Goal: Information Seeking & Learning: Learn about a topic

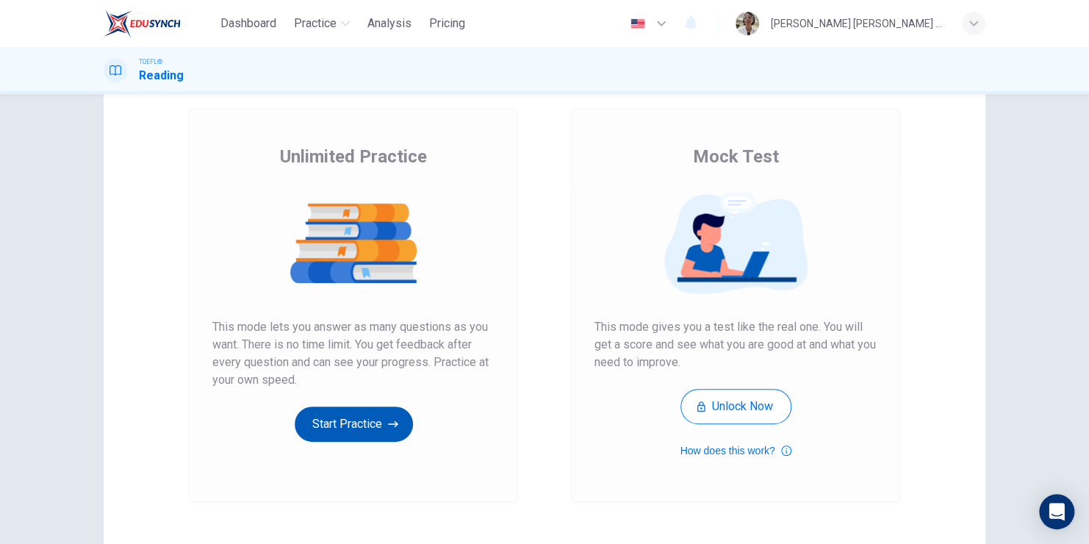
click at [388, 420] on icon "button" at bounding box center [393, 423] width 10 height 15
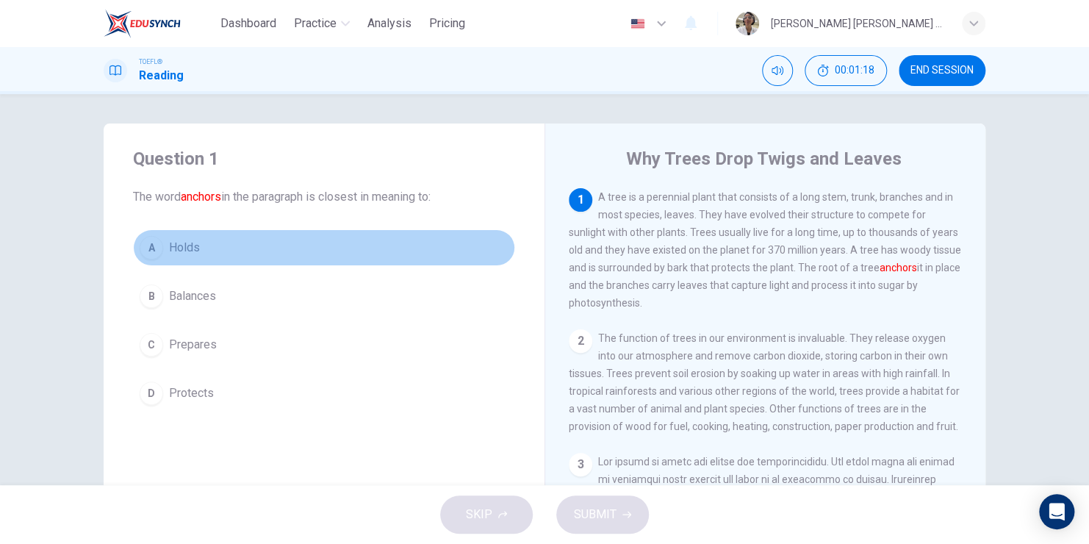
click at [145, 249] on div "A" at bounding box center [152, 248] width 24 height 24
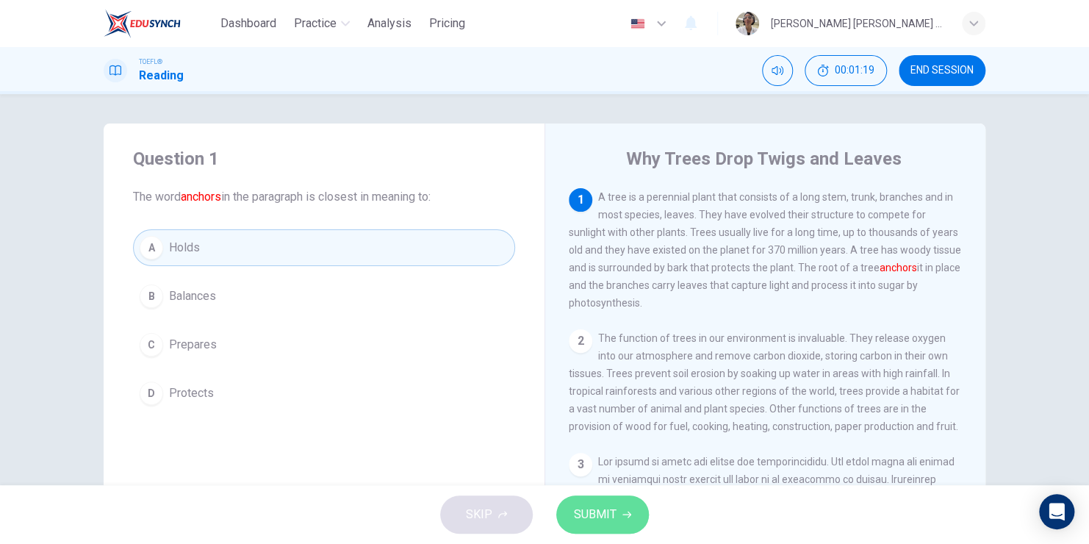
click at [607, 516] on span "SUBMIT" at bounding box center [595, 514] width 43 height 21
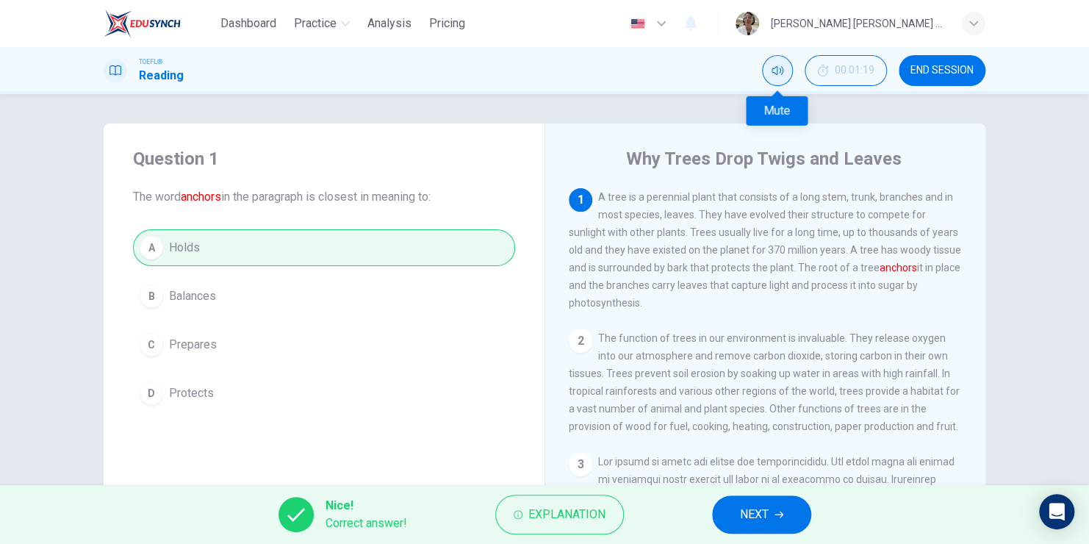
click at [783, 65] on button "Mute" at bounding box center [777, 70] width 31 height 31
click at [735, 511] on button "NEXT" at bounding box center [761, 514] width 99 height 38
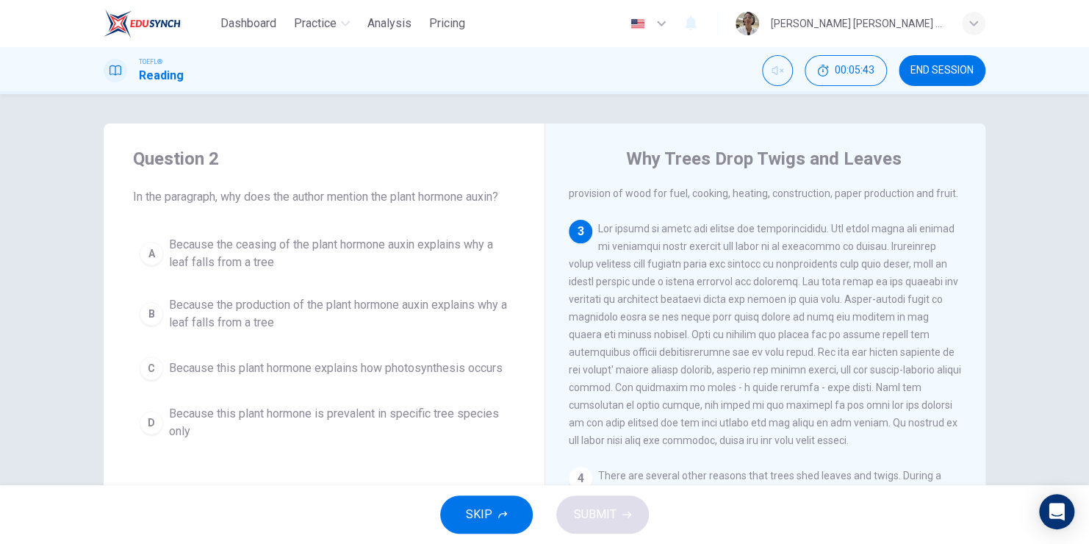
scroll to position [306, 0]
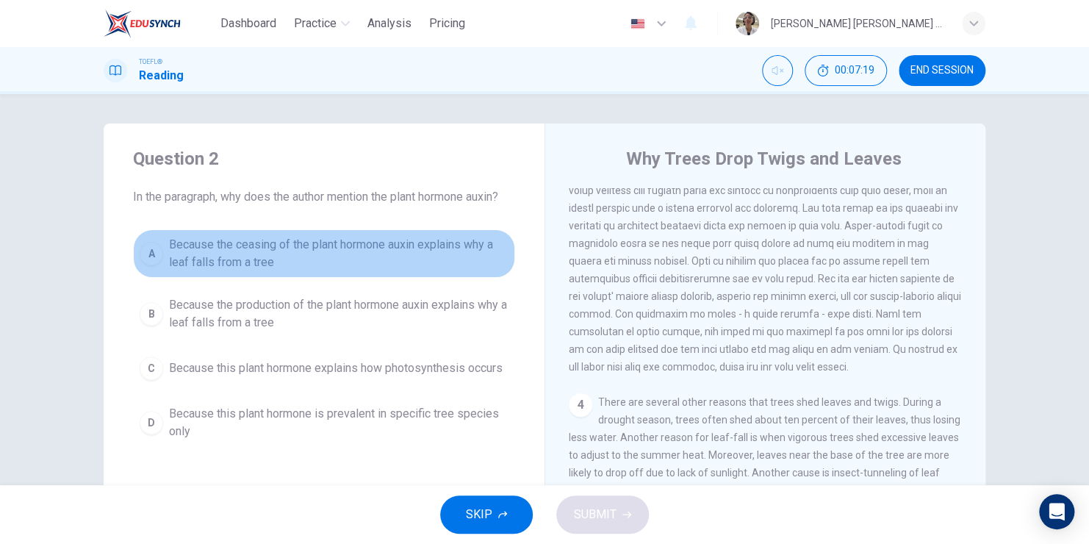
click at [146, 253] on div "A" at bounding box center [152, 254] width 24 height 24
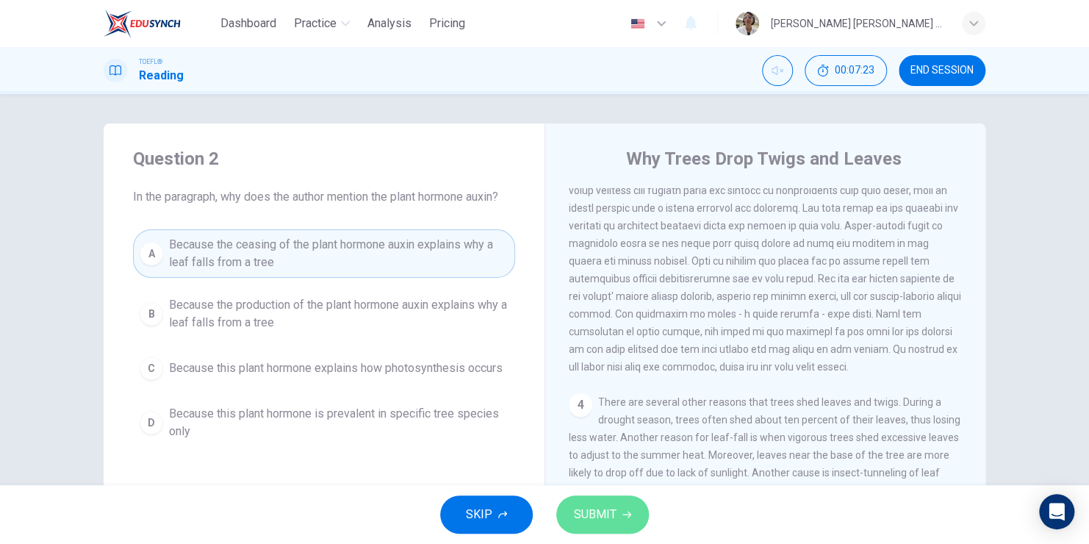
click at [601, 511] on span "SUBMIT" at bounding box center [595, 514] width 43 height 21
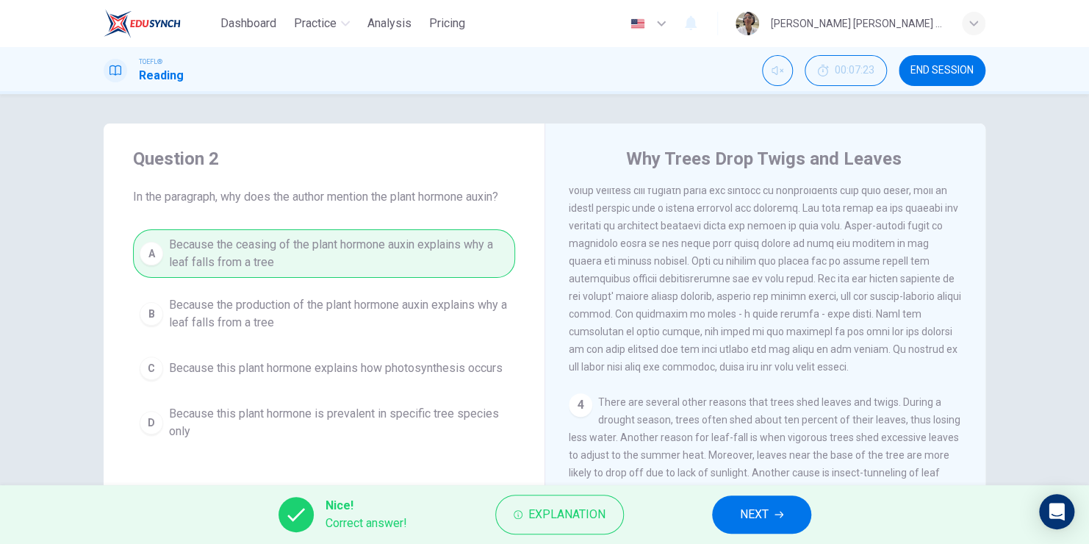
click at [762, 513] on span "NEXT" at bounding box center [754, 514] width 29 height 21
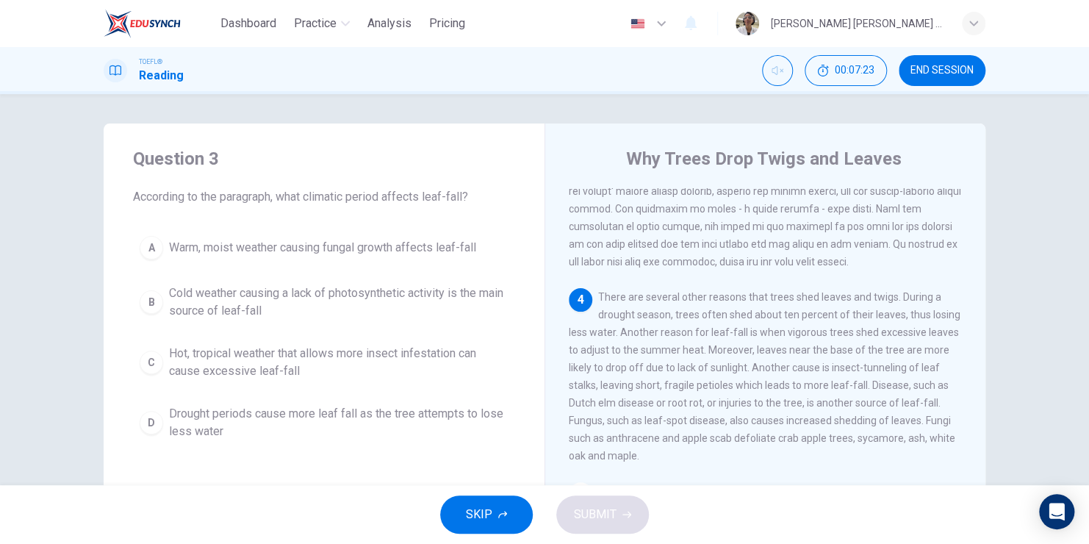
scroll to position [433, 0]
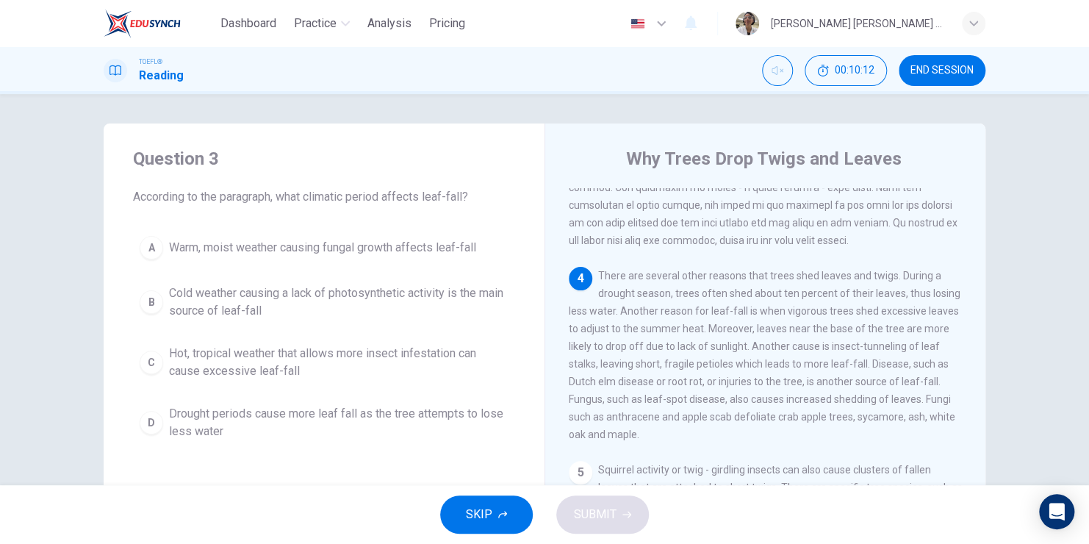
click at [148, 361] on div "C" at bounding box center [152, 362] width 24 height 24
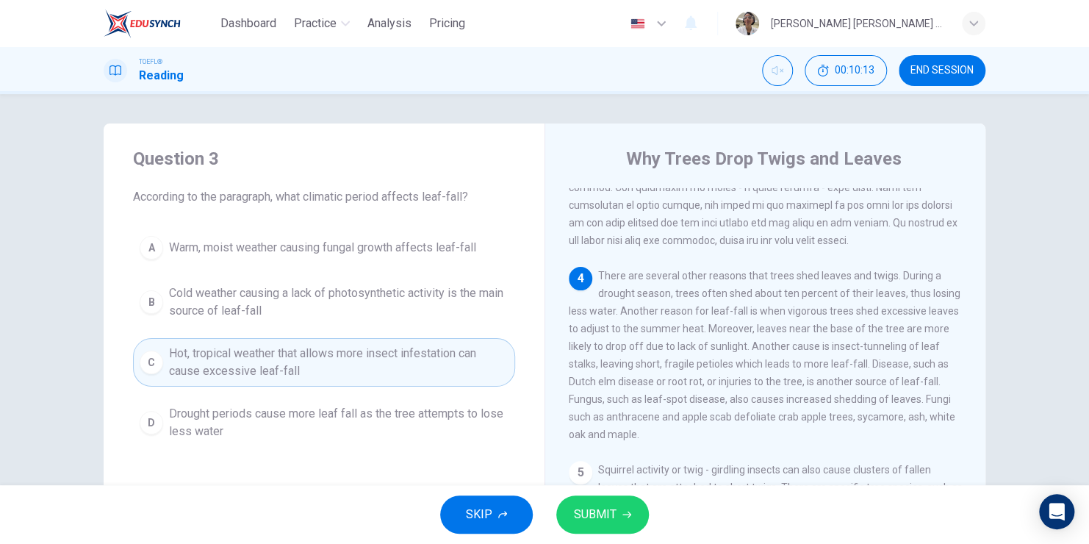
click at [595, 518] on span "SUBMIT" at bounding box center [595, 514] width 43 height 21
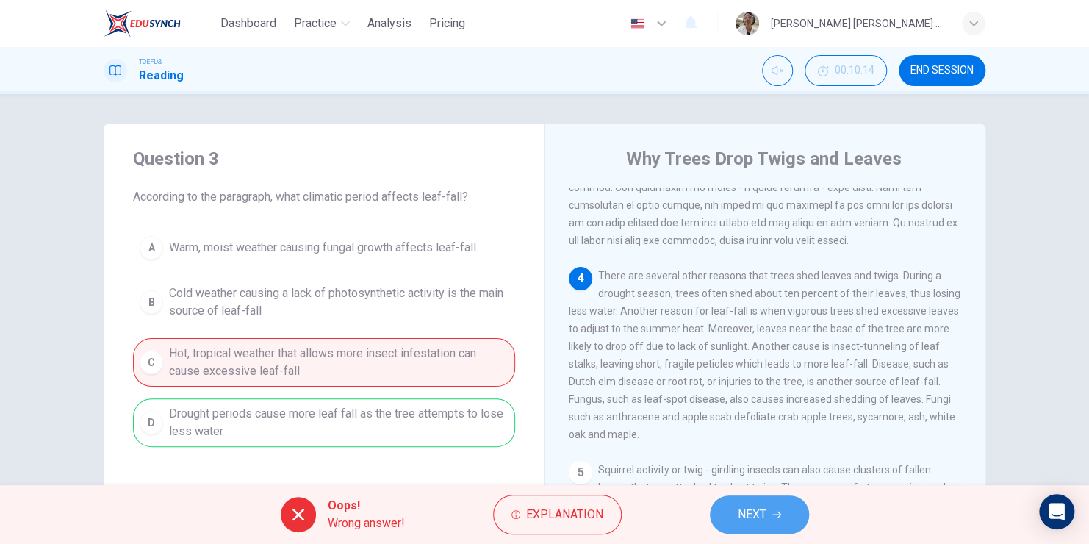
click at [771, 520] on button "NEXT" at bounding box center [759, 514] width 99 height 38
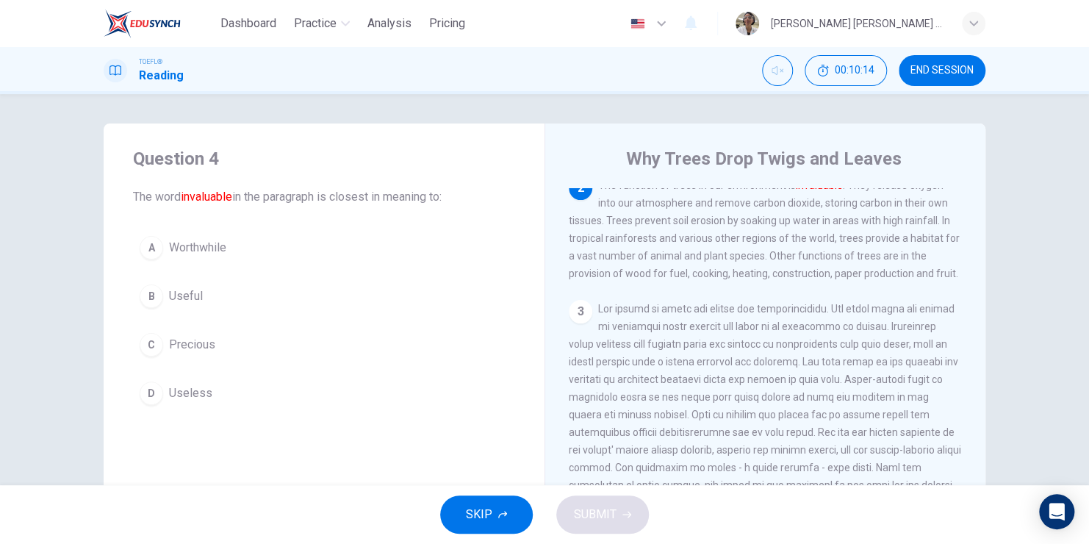
scroll to position [145, 0]
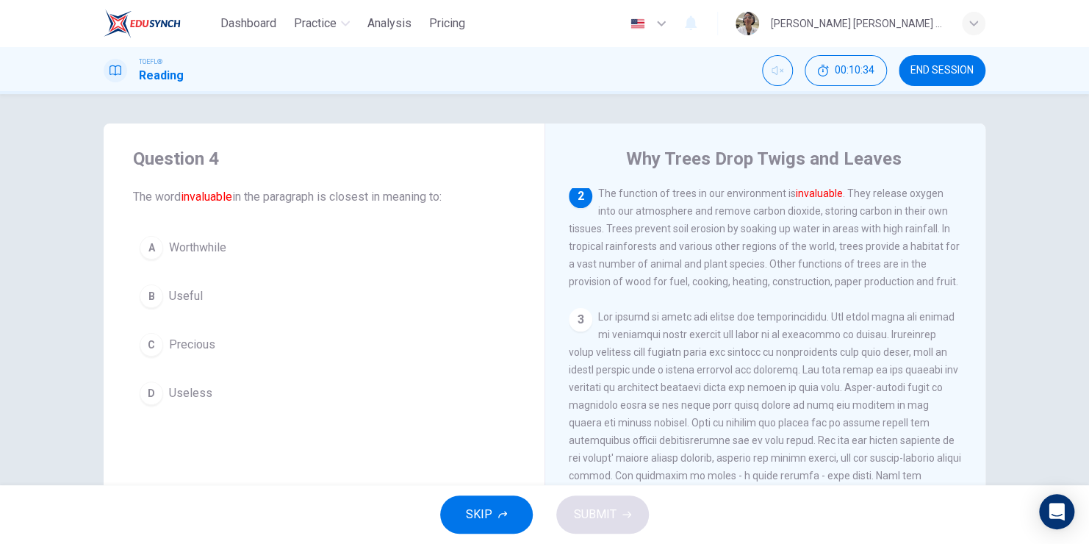
click at [149, 297] on div "B" at bounding box center [152, 296] width 24 height 24
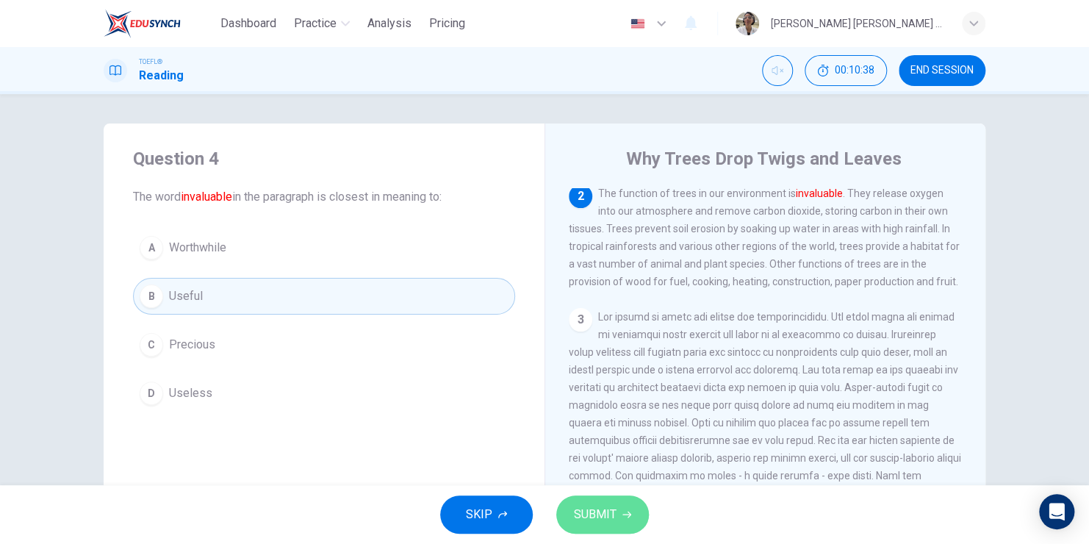
click at [593, 514] on span "SUBMIT" at bounding box center [595, 514] width 43 height 21
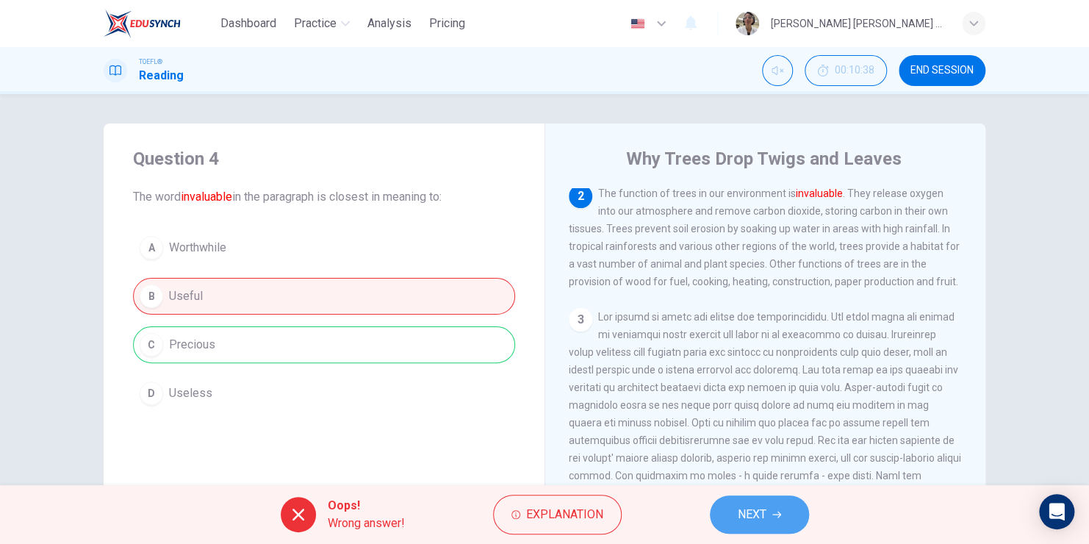
click at [785, 515] on button "NEXT" at bounding box center [759, 514] width 99 height 38
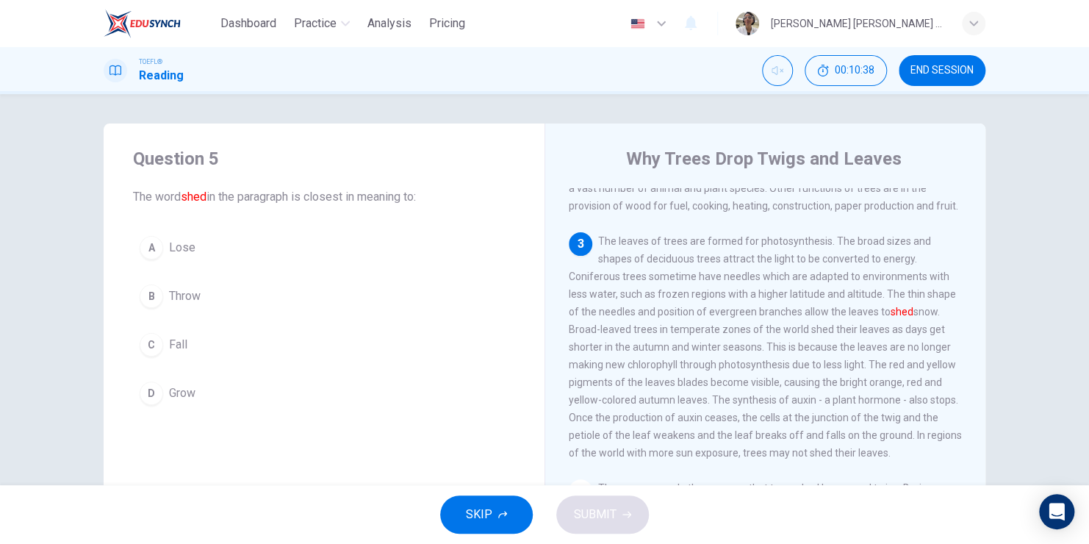
scroll to position [233, 0]
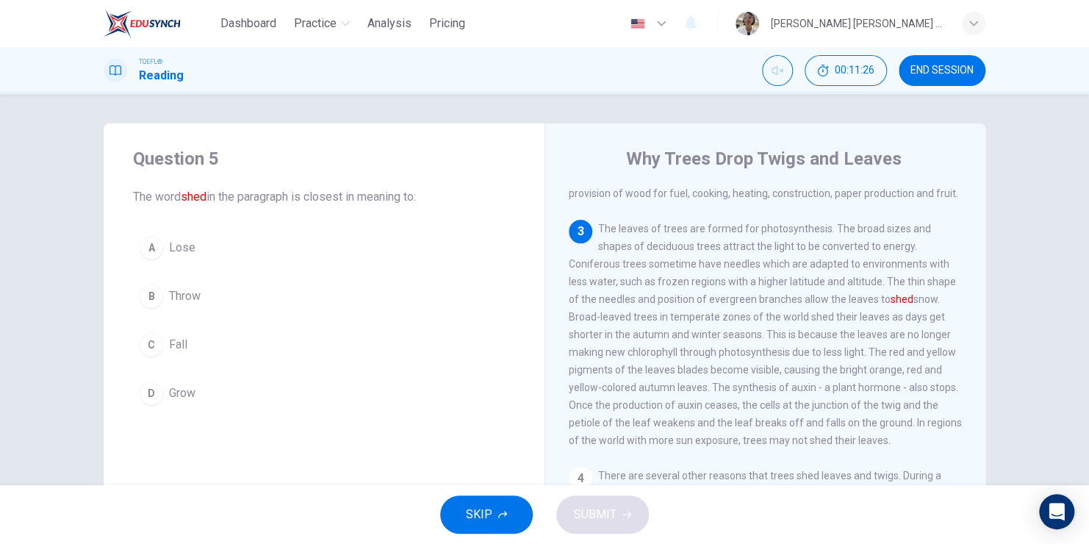
click at [149, 292] on div "B" at bounding box center [152, 296] width 24 height 24
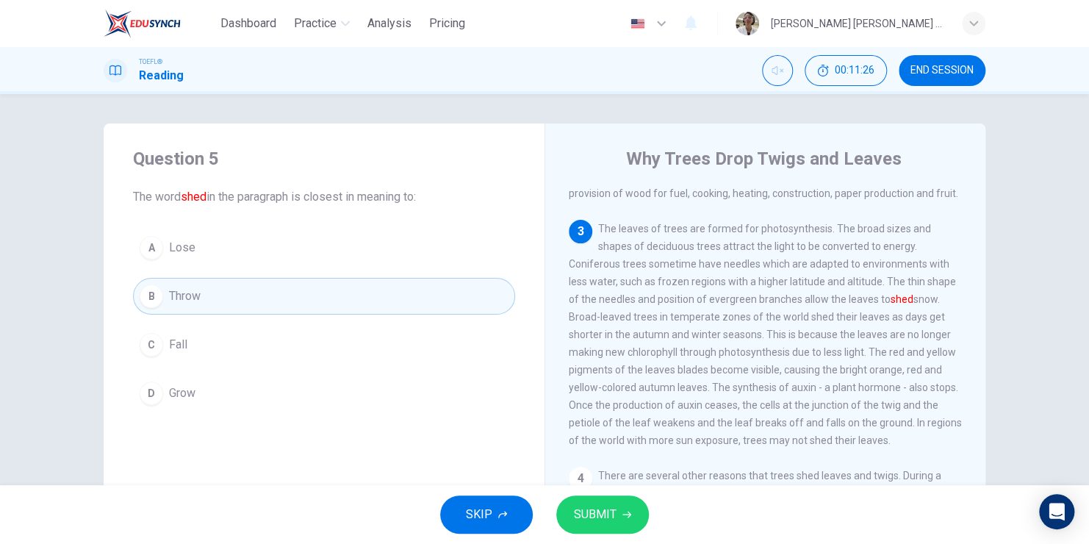
click at [606, 513] on span "SUBMIT" at bounding box center [595, 514] width 43 height 21
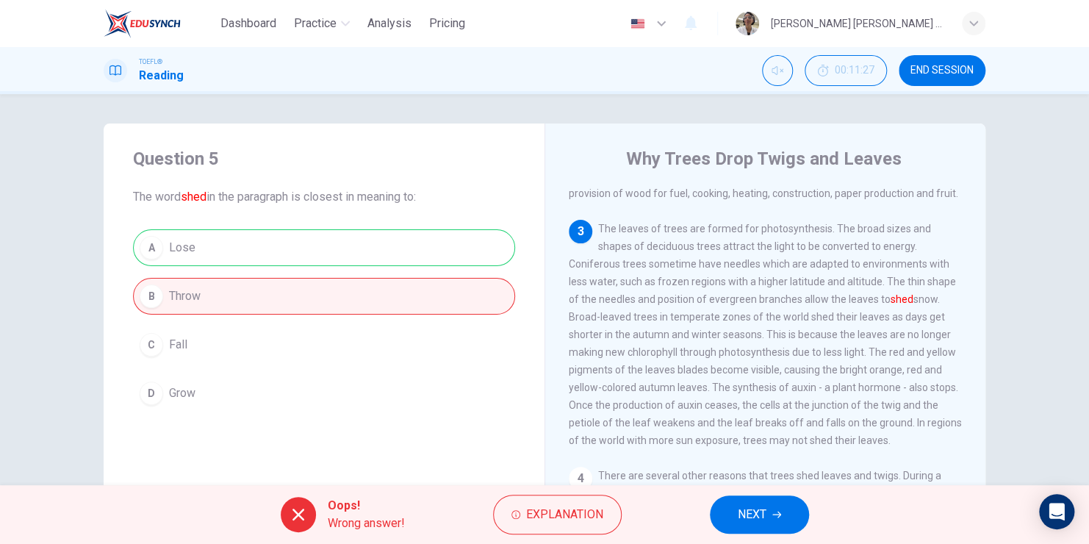
click at [769, 513] on button "NEXT" at bounding box center [759, 514] width 99 height 38
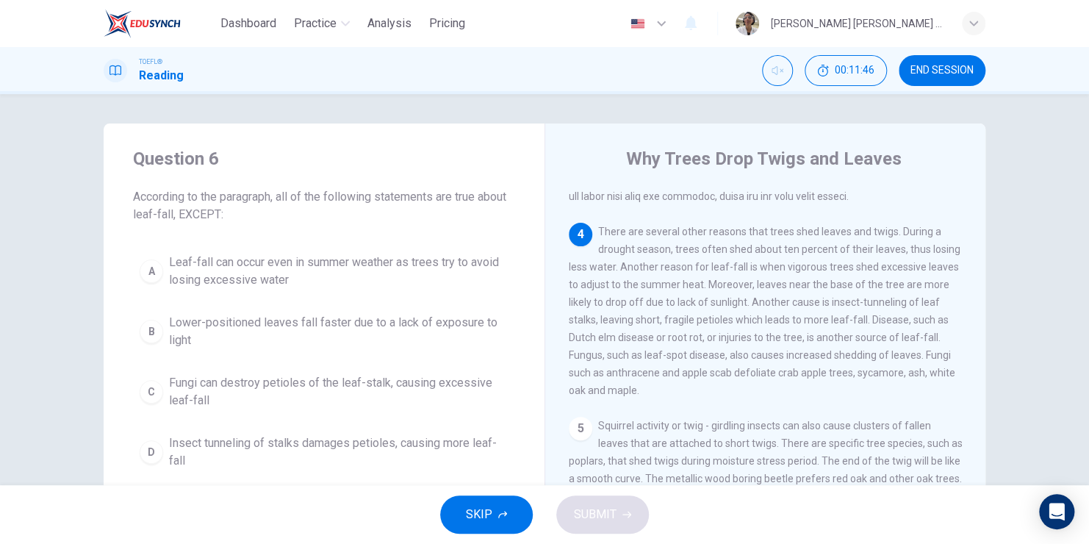
scroll to position [503, 0]
click at [133, 384] on button "C Fungi can destroy petioles of the leaf-stalk, causing excessive leaf-fall" at bounding box center [324, 391] width 382 height 48
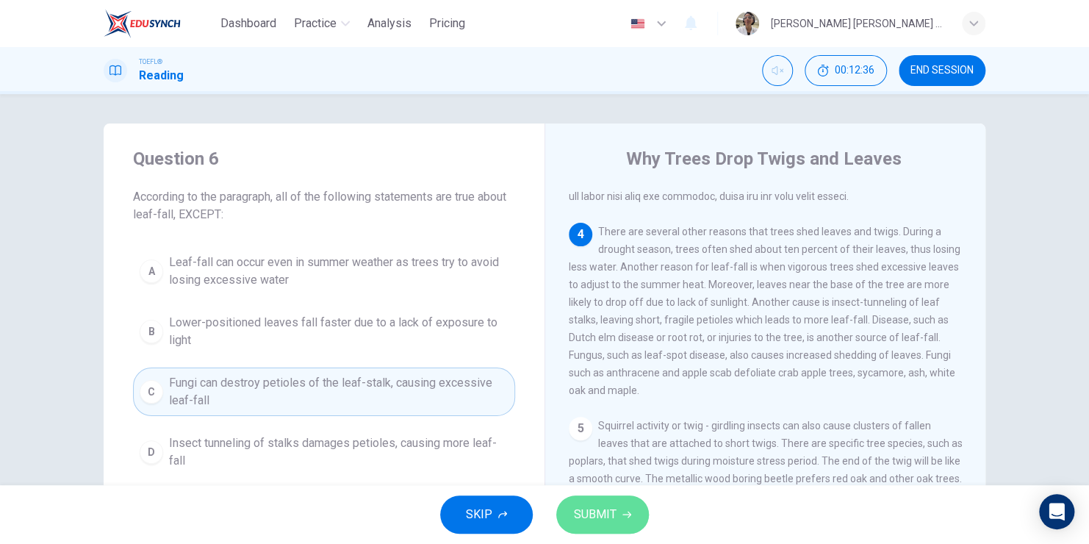
drag, startPoint x: 602, startPoint y: 524, endPoint x: 598, endPoint y: 502, distance: 22.5
click at [602, 524] on button "SUBMIT" at bounding box center [602, 514] width 93 height 38
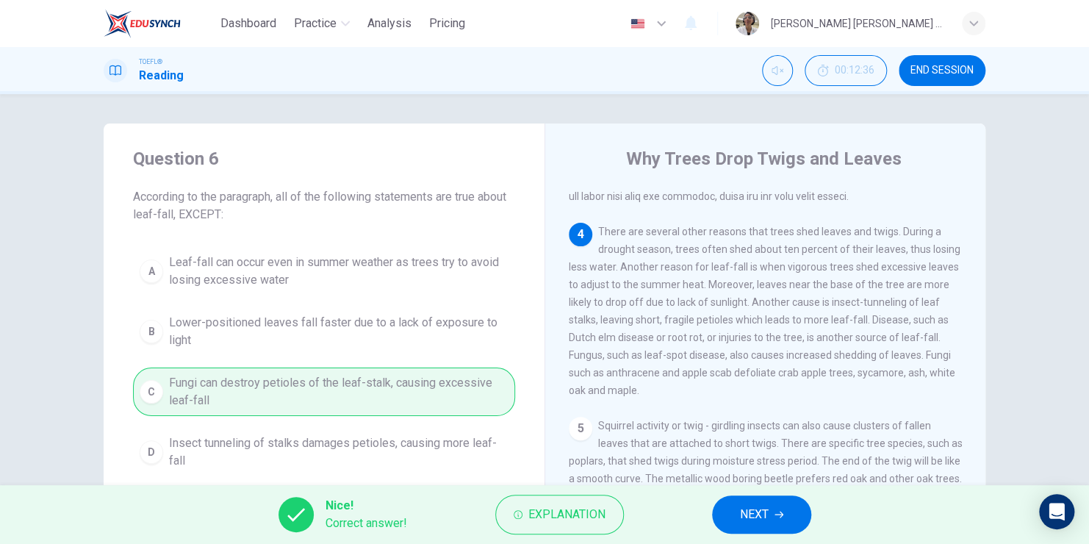
click at [774, 529] on button "NEXT" at bounding box center [761, 514] width 99 height 38
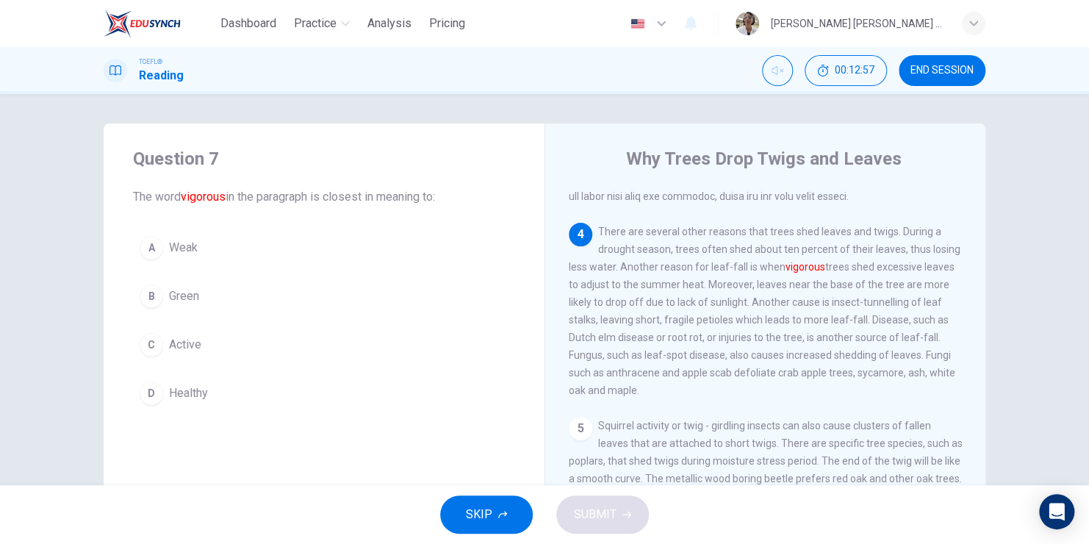
click at [144, 250] on div "A" at bounding box center [152, 248] width 24 height 24
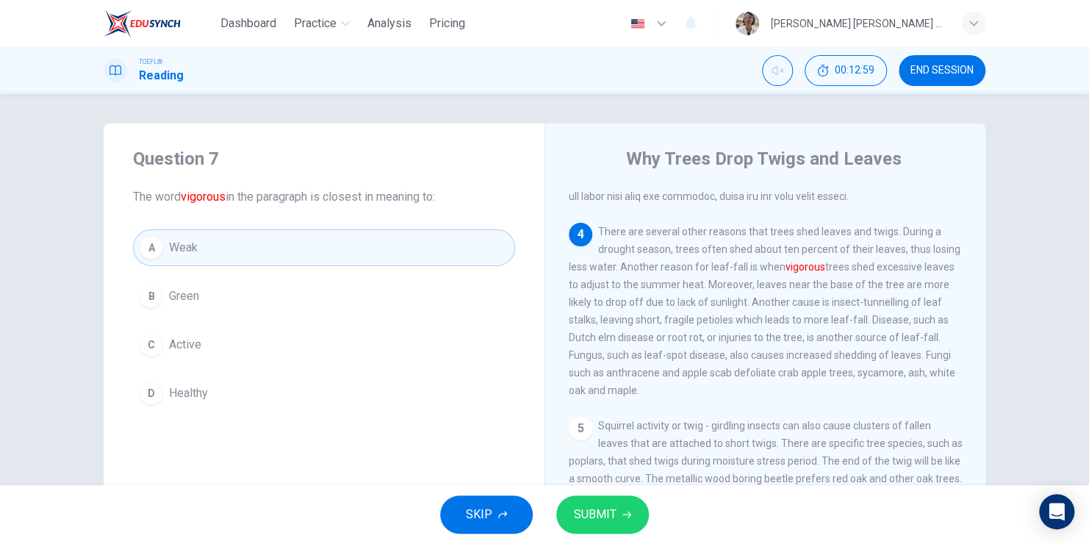
click at [613, 499] on button "SUBMIT" at bounding box center [602, 514] width 93 height 38
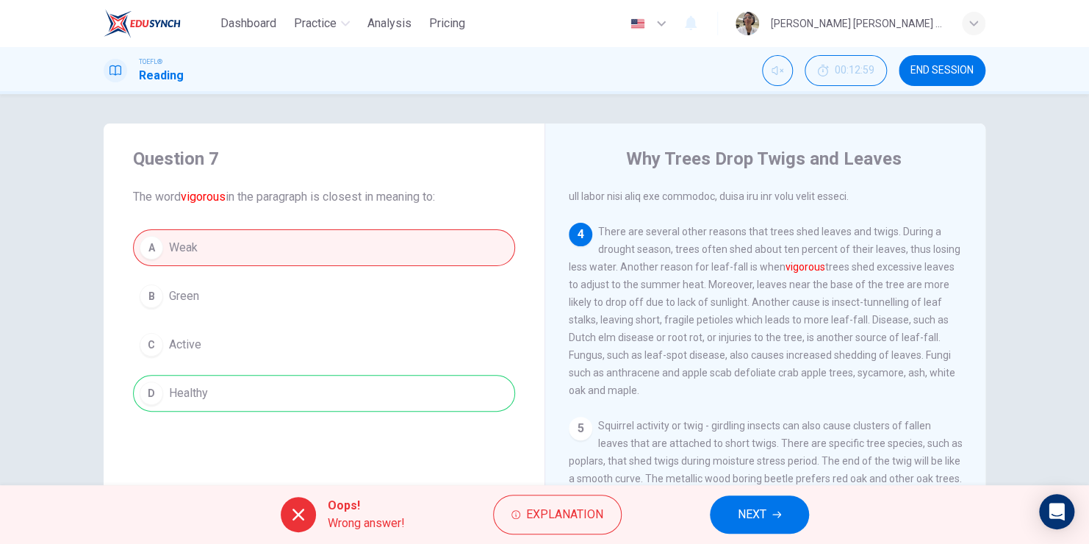
click at [764, 508] on span "NEXT" at bounding box center [751, 514] width 29 height 21
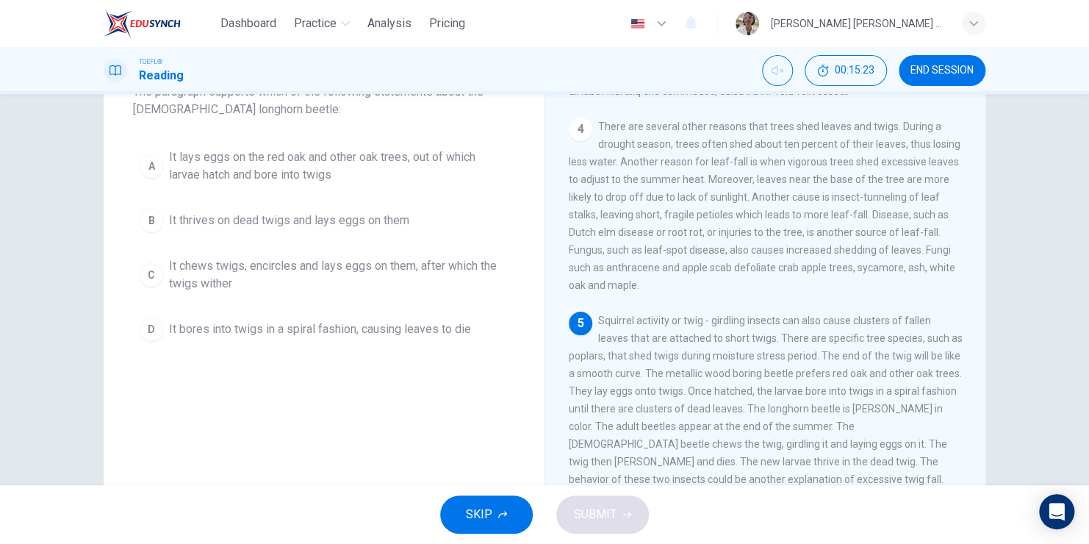
scroll to position [178, 0]
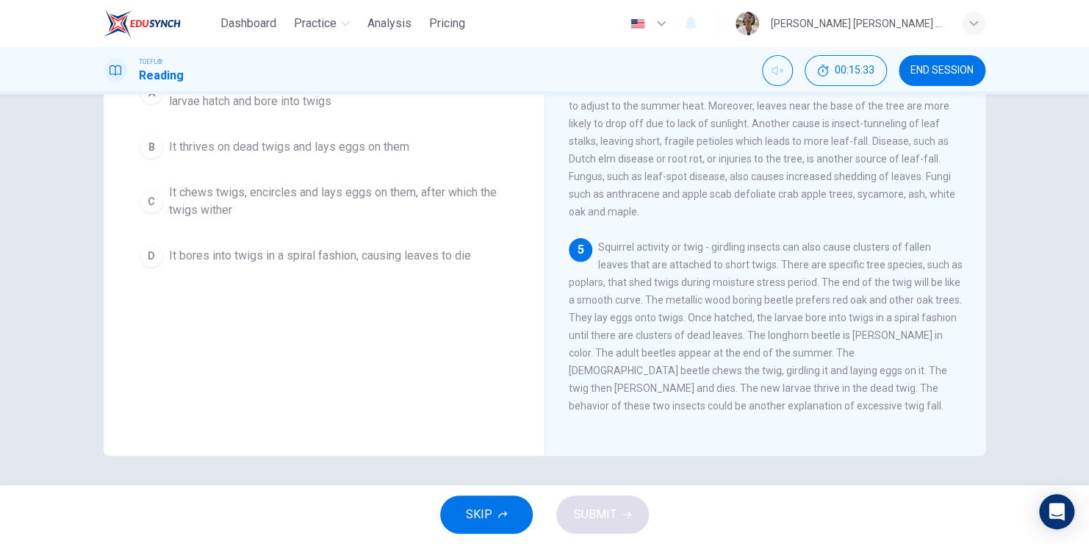
drag, startPoint x: 667, startPoint y: 297, endPoint x: 740, endPoint y: 302, distance: 73.6
click at [740, 302] on div "5 Squirrel activity or twig - girdling insects can also cause clusters of falle…" at bounding box center [766, 326] width 394 height 176
drag, startPoint x: 675, startPoint y: 296, endPoint x: 937, endPoint y: 297, distance: 261.5
click at [937, 297] on span "Squirrel activity or twig - girdling insects can also cause clusters of fallen …" at bounding box center [766, 326] width 394 height 170
drag, startPoint x: 618, startPoint y: 318, endPoint x: 716, endPoint y: 311, distance: 97.9
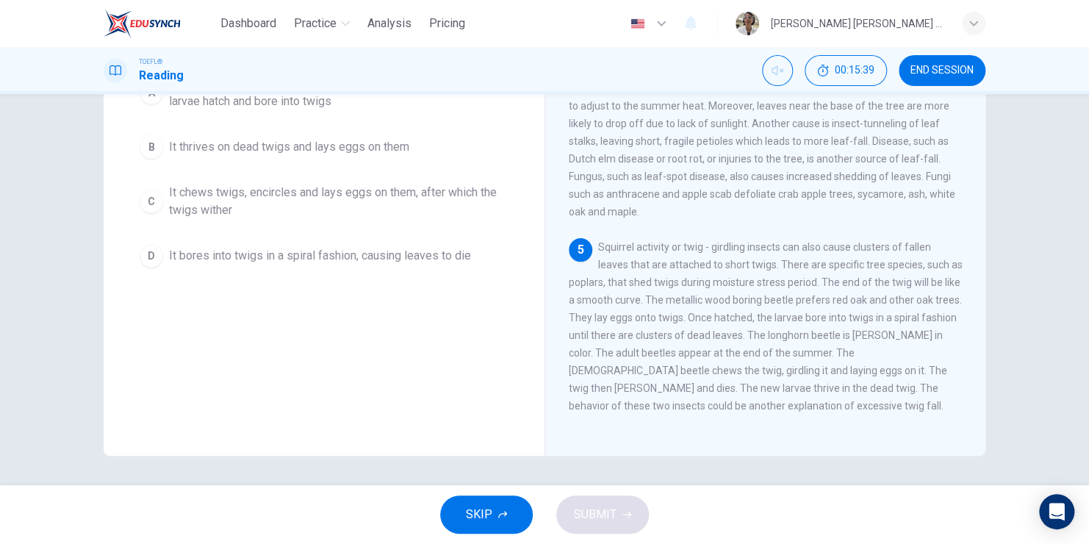
click at [716, 311] on span "Squirrel activity or twig - girdling insects can also cause clusters of fallen …" at bounding box center [766, 326] width 394 height 170
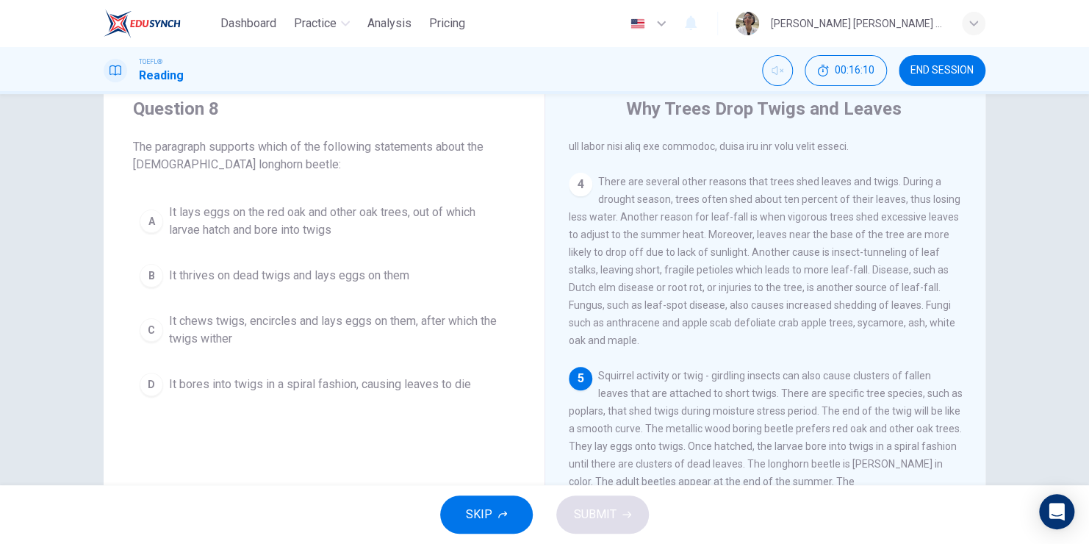
scroll to position [32, 0]
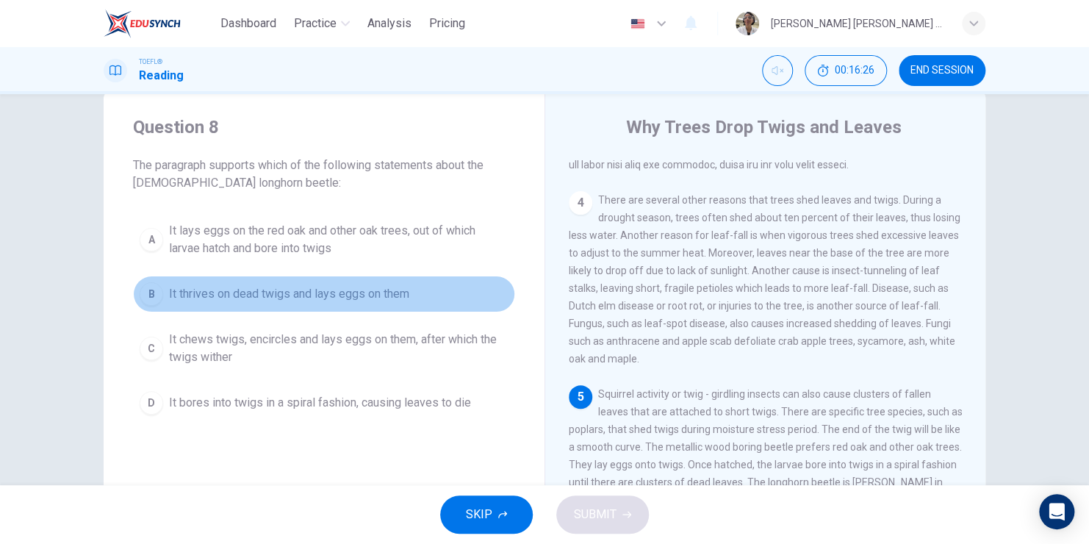
click at [140, 292] on div "B" at bounding box center [152, 294] width 24 height 24
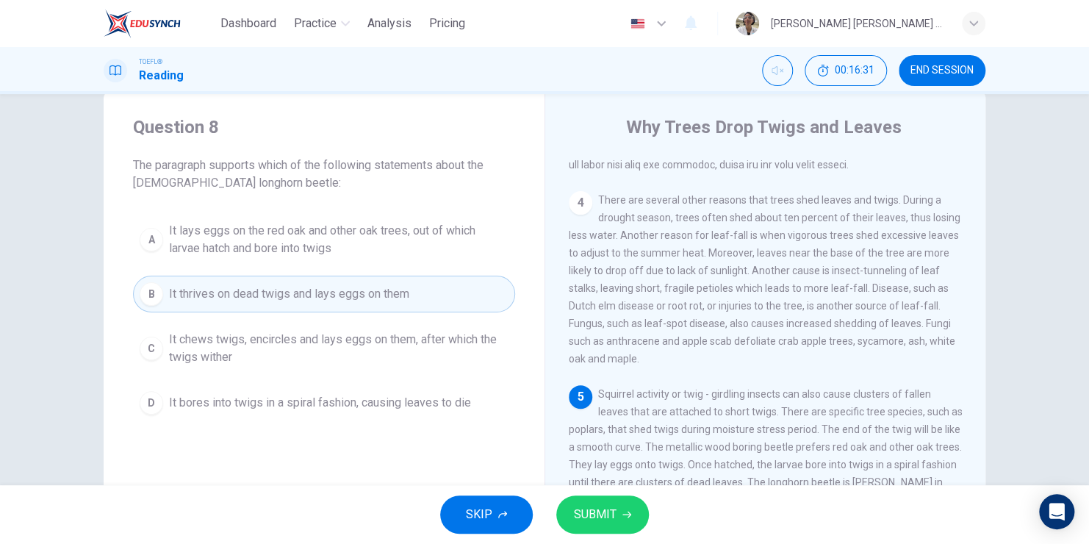
click at [588, 513] on span "SUBMIT" at bounding box center [595, 514] width 43 height 21
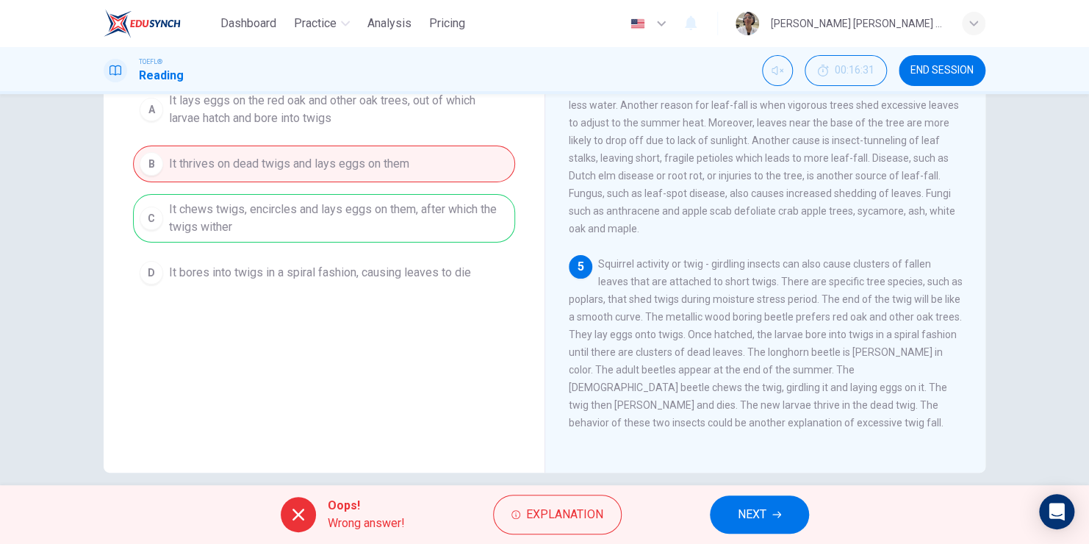
scroll to position [178, 0]
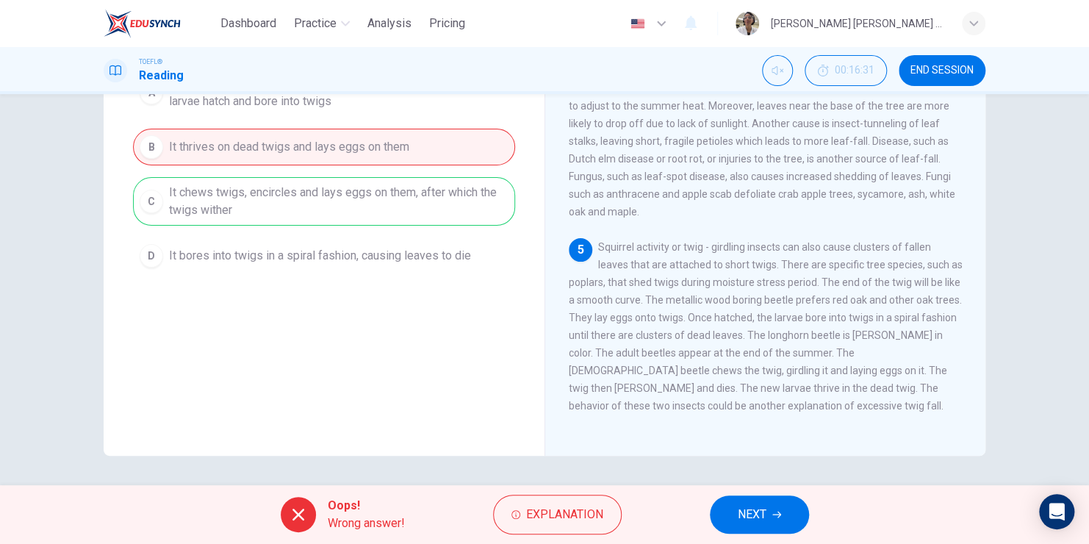
click at [774, 517] on icon "button" at bounding box center [776, 514] width 9 height 9
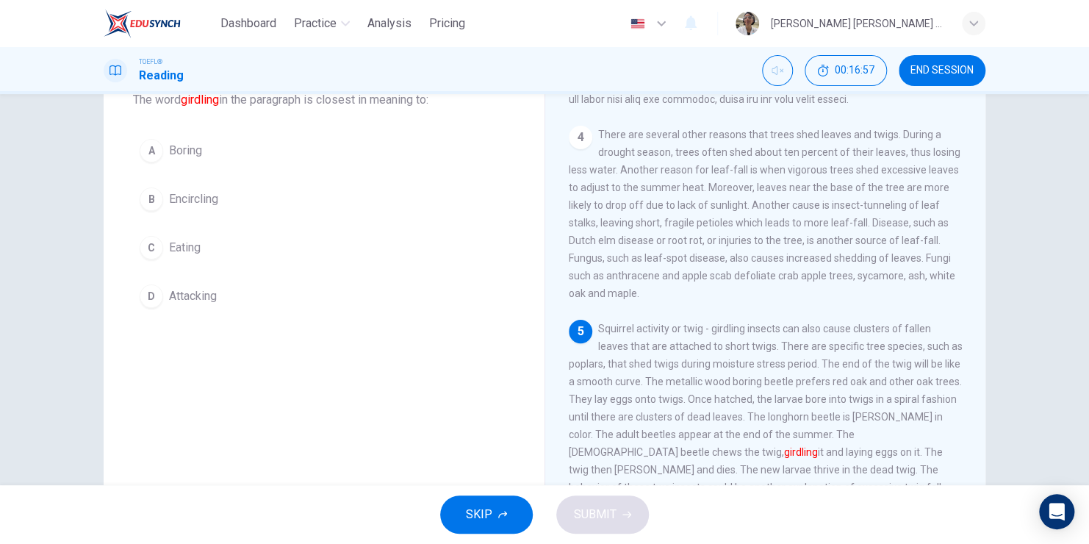
scroll to position [105, 0]
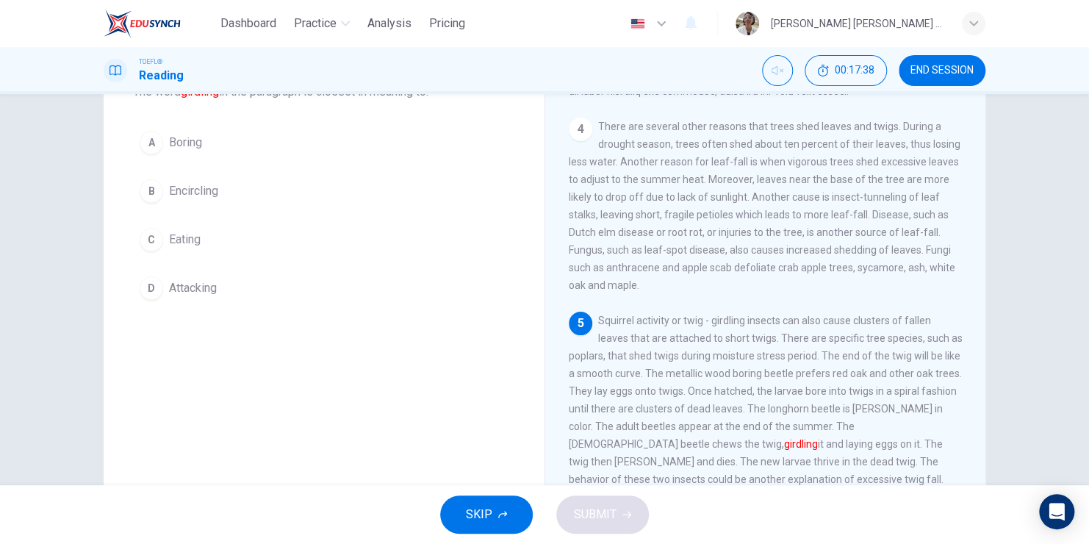
click at [150, 194] on div "B" at bounding box center [152, 191] width 24 height 24
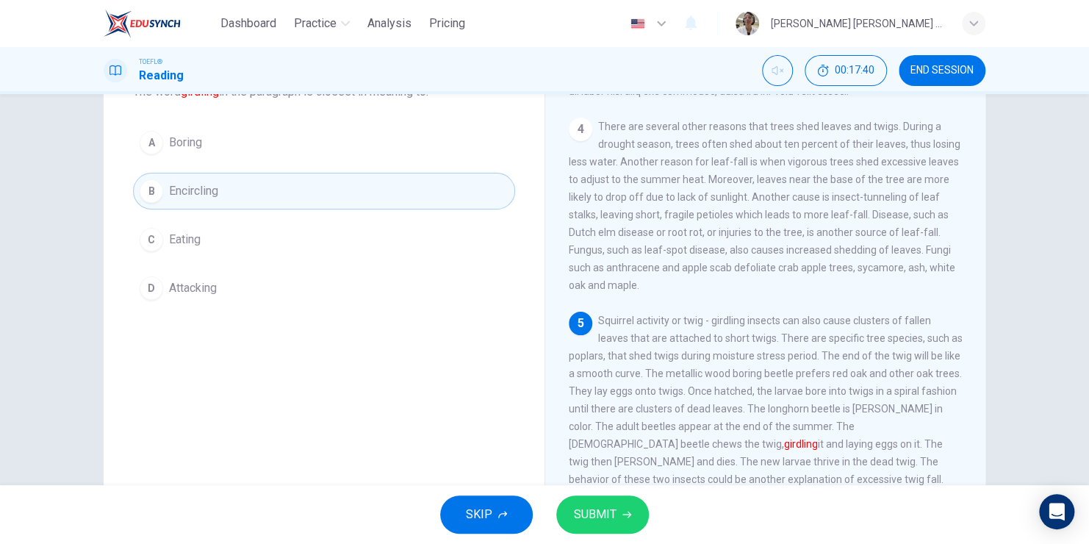
click at [602, 515] on span "SUBMIT" at bounding box center [595, 514] width 43 height 21
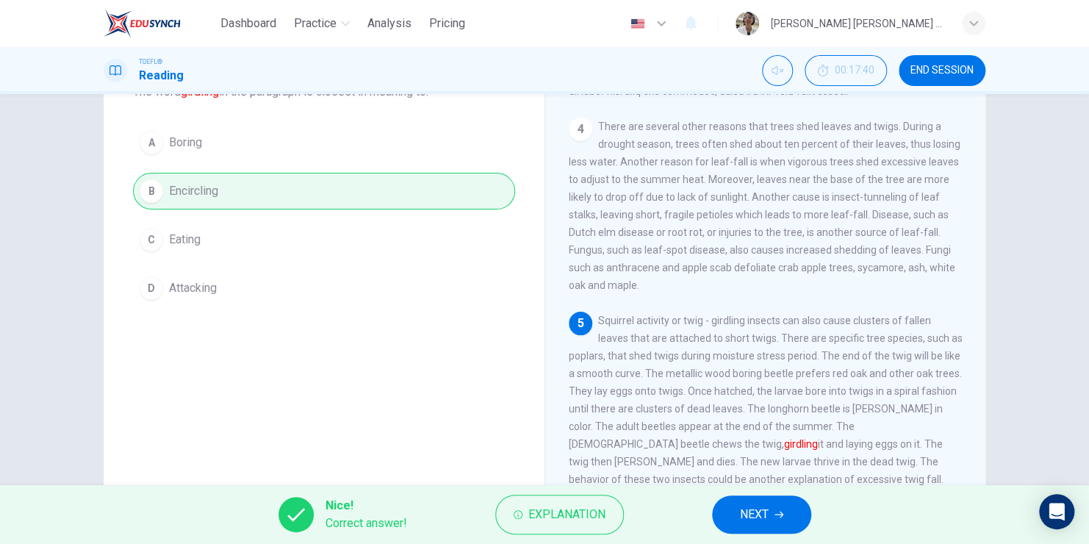
click at [746, 511] on span "NEXT" at bounding box center [754, 514] width 29 height 21
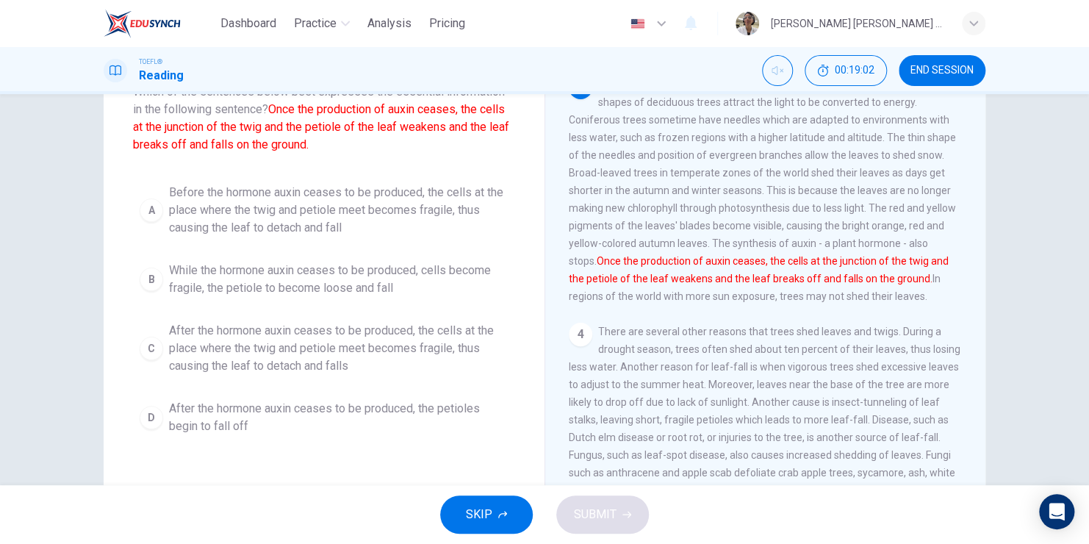
click at [157, 343] on div "C" at bounding box center [152, 348] width 24 height 24
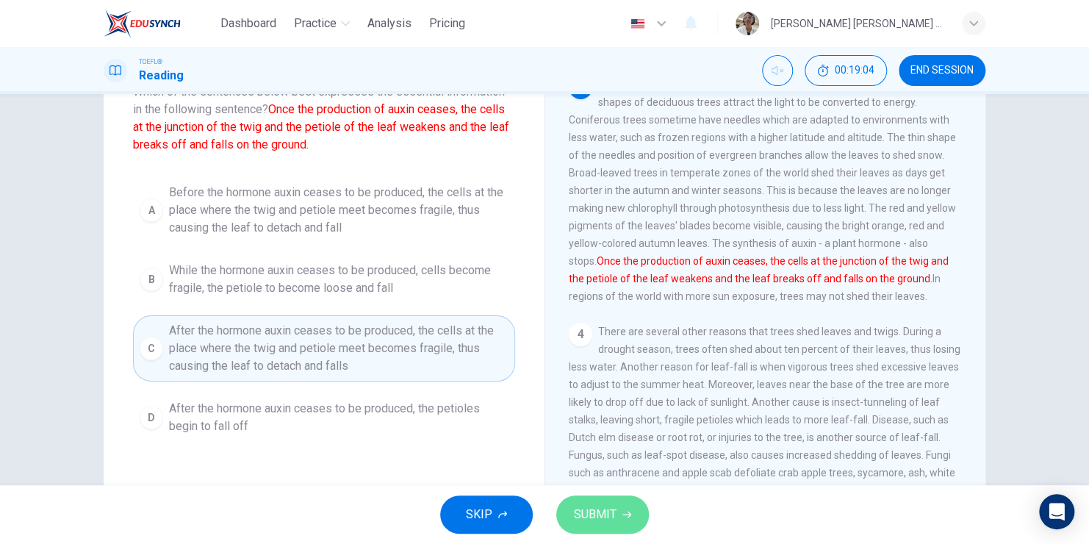
click at [604, 511] on span "SUBMIT" at bounding box center [595, 514] width 43 height 21
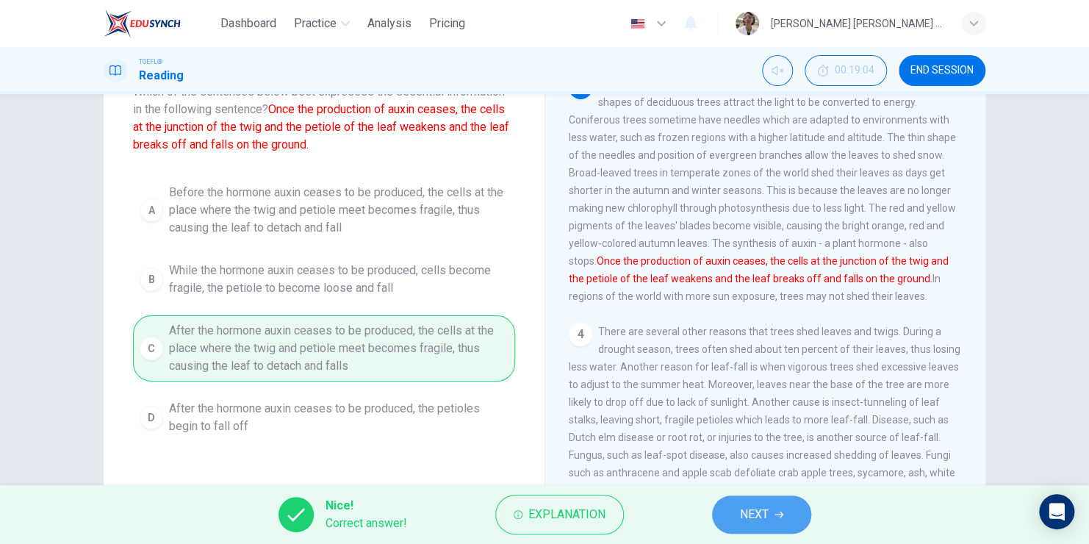
click at [740, 512] on span "NEXT" at bounding box center [754, 514] width 29 height 21
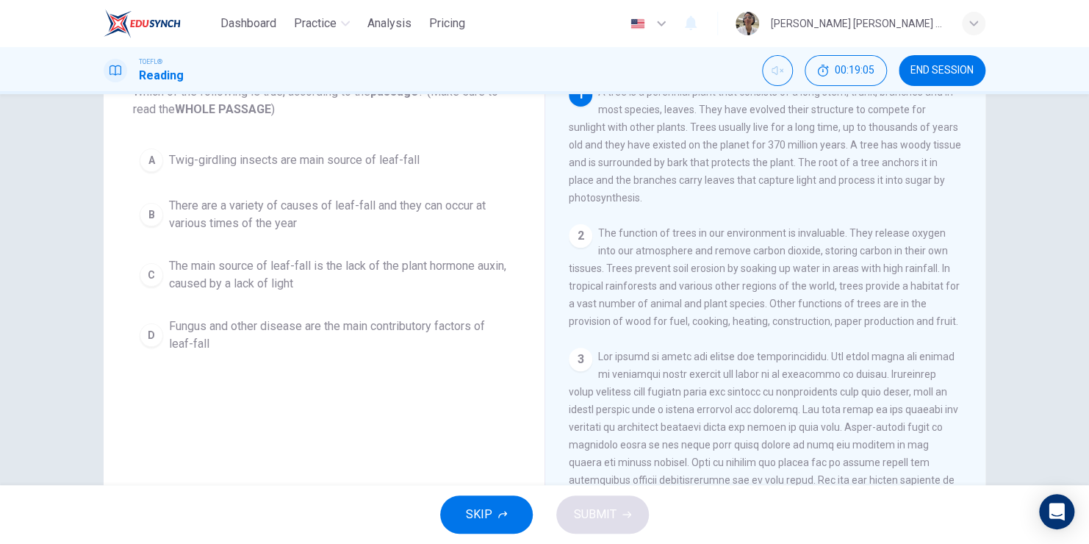
scroll to position [32, 0]
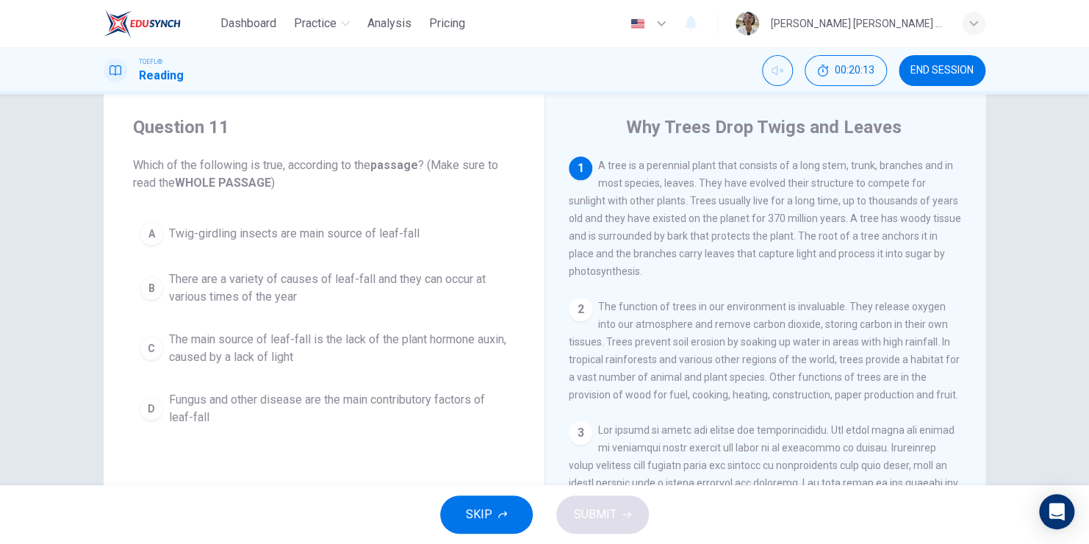
click at [142, 345] on div "C" at bounding box center [152, 348] width 24 height 24
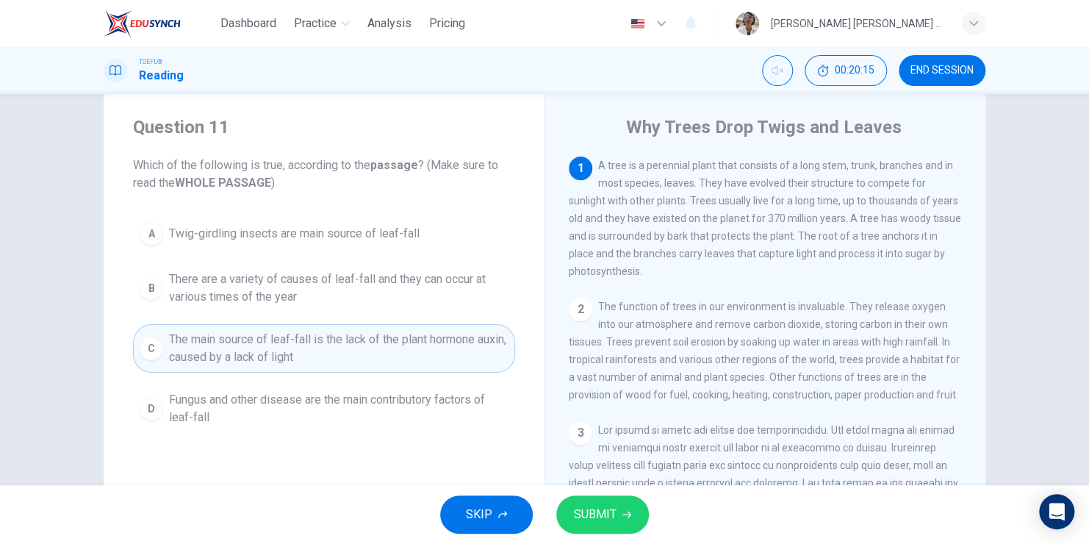
click at [638, 516] on button "SUBMIT" at bounding box center [602, 514] width 93 height 38
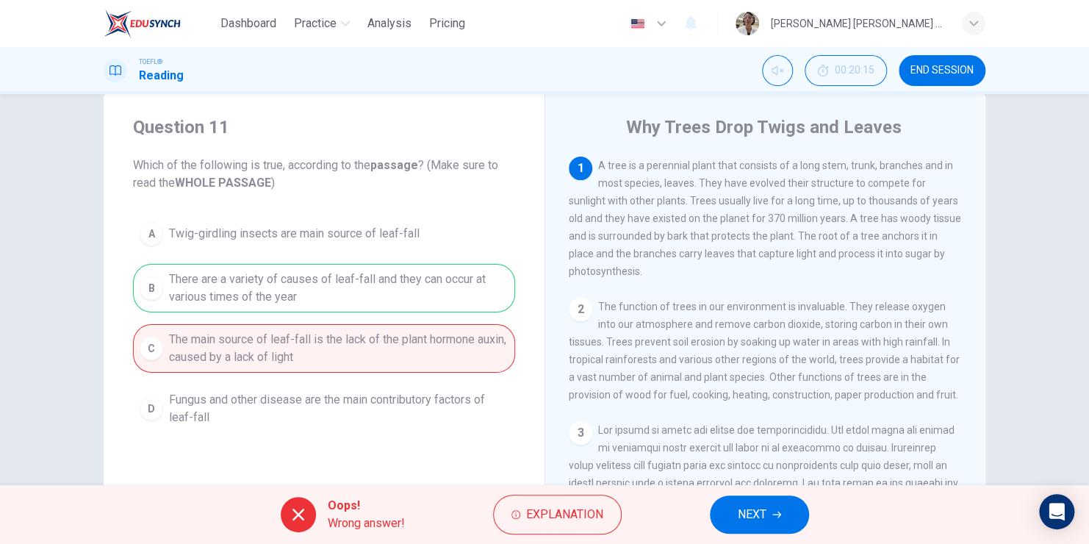
click at [769, 522] on button "NEXT" at bounding box center [759, 514] width 99 height 38
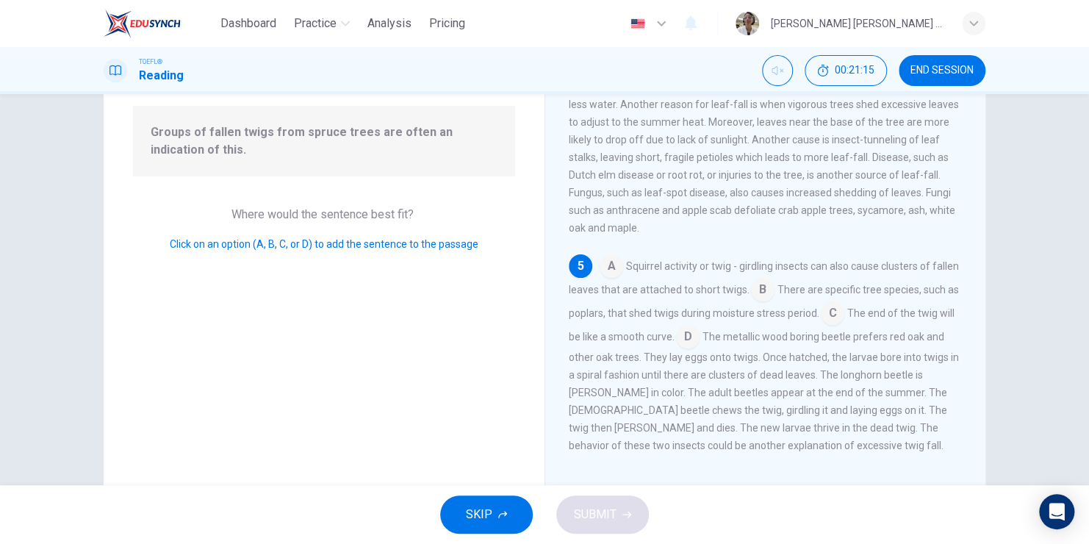
scroll to position [147, 0]
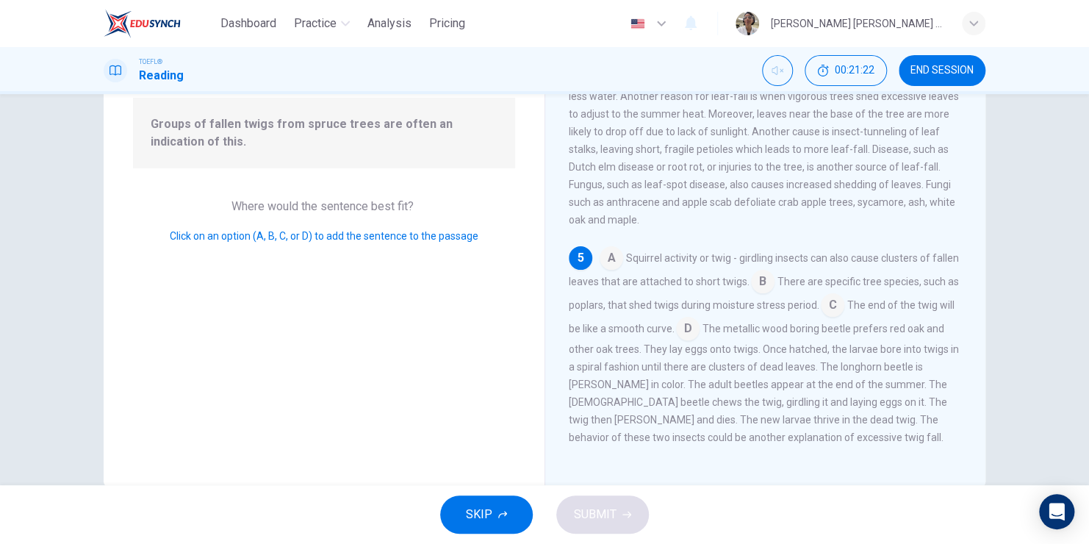
click at [774, 281] on input at bounding box center [763, 283] width 24 height 24
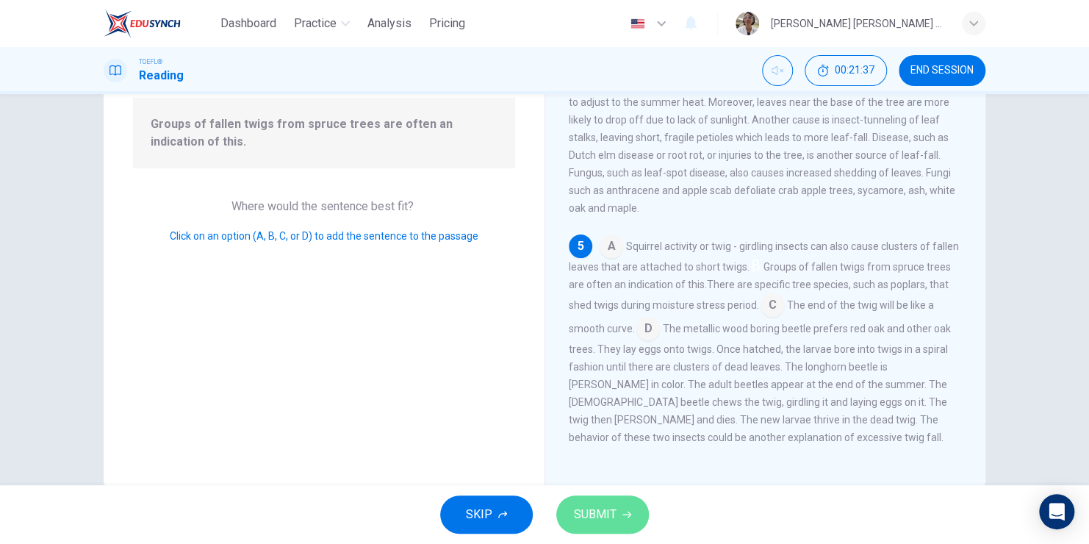
click at [622, 500] on button "SUBMIT" at bounding box center [602, 514] width 93 height 38
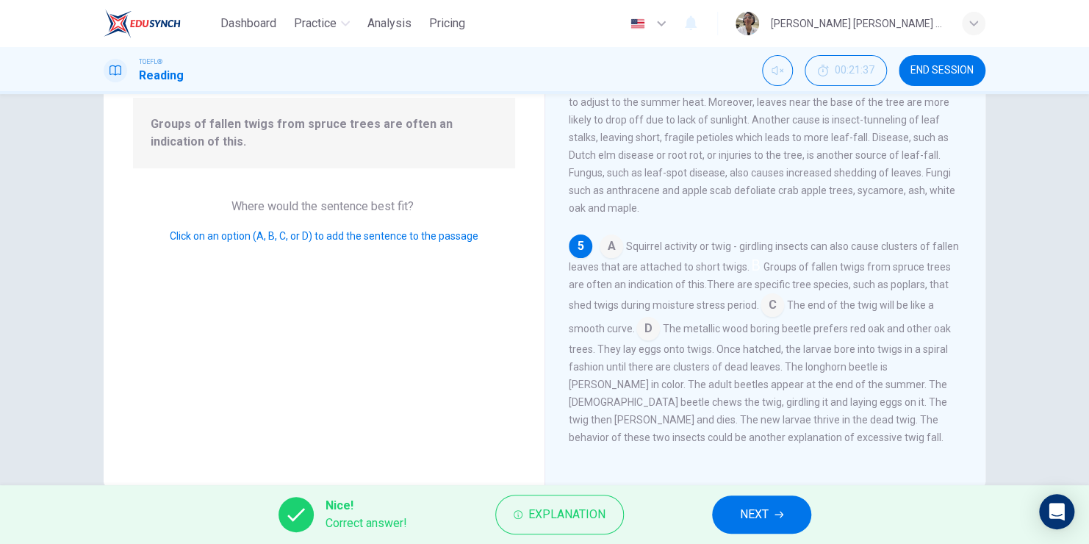
click at [779, 516] on icon "button" at bounding box center [778, 514] width 9 height 9
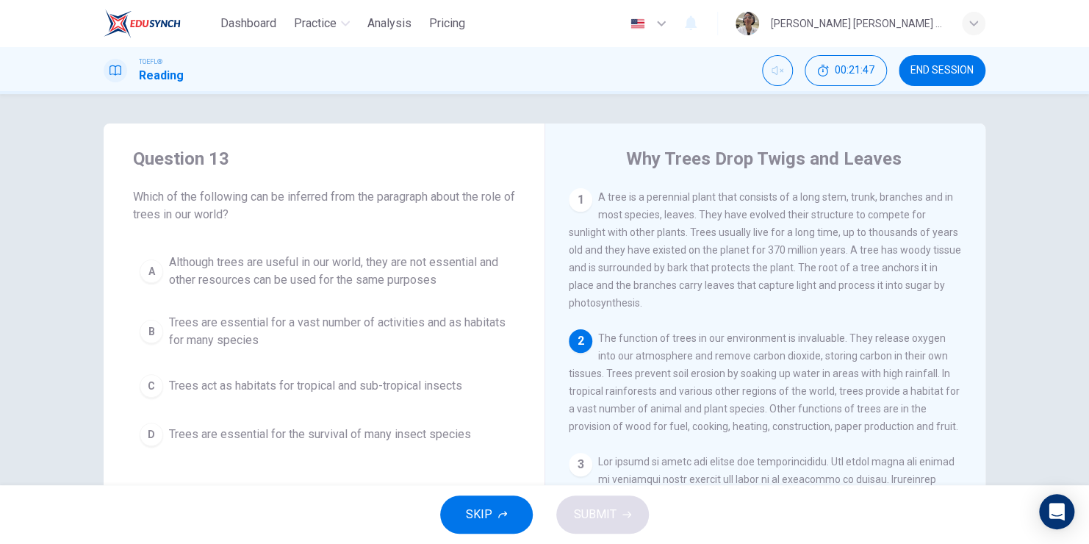
scroll to position [73, 0]
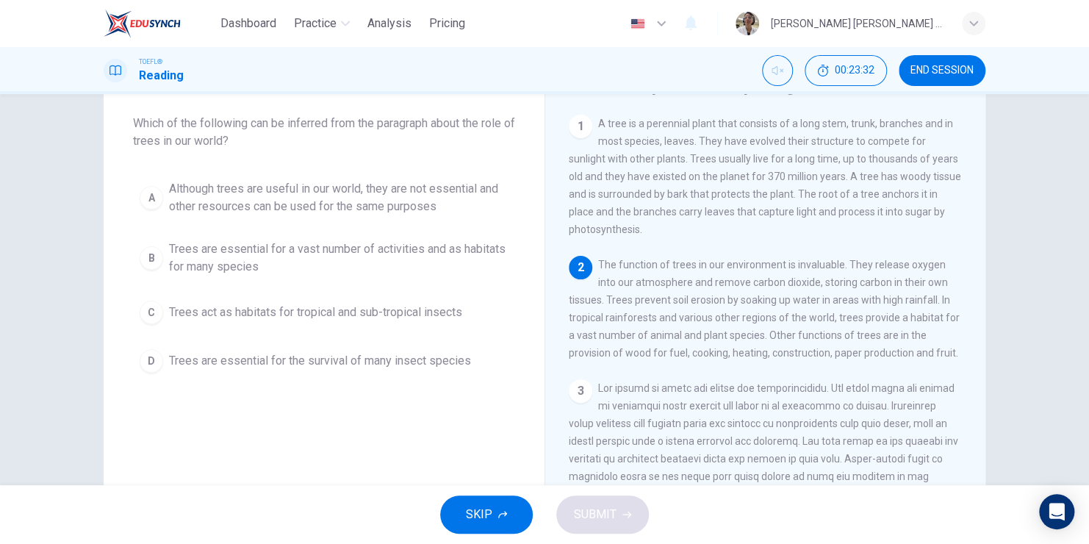
click at [146, 259] on div "B" at bounding box center [152, 258] width 24 height 24
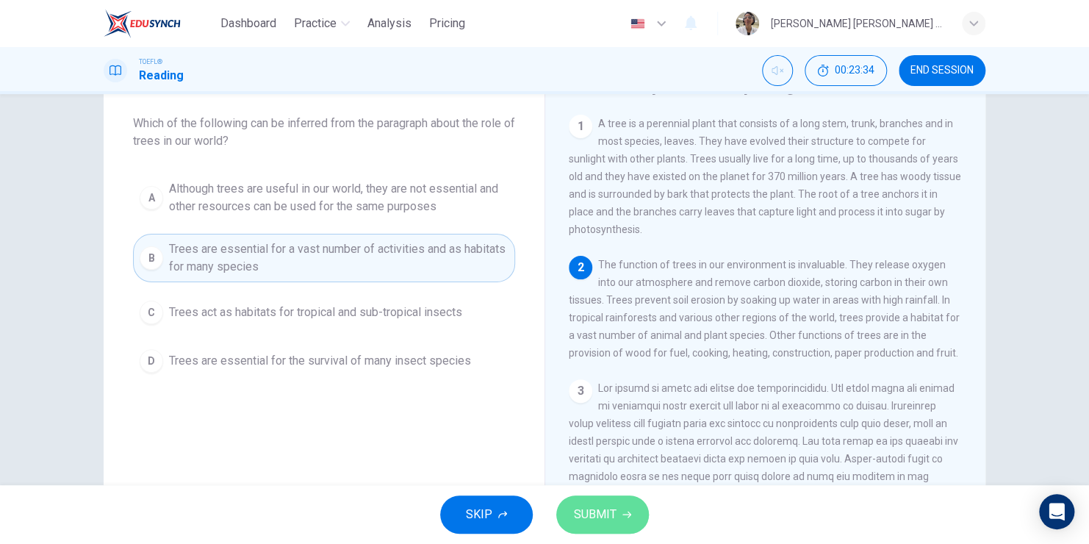
click at [579, 499] on button "SUBMIT" at bounding box center [602, 514] width 93 height 38
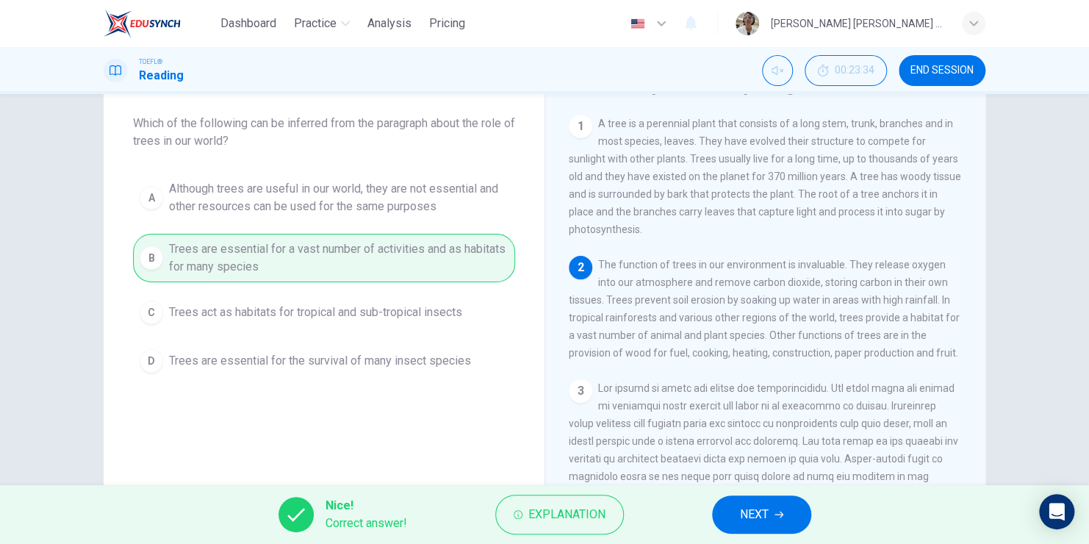
click at [771, 518] on button "NEXT" at bounding box center [761, 514] width 99 height 38
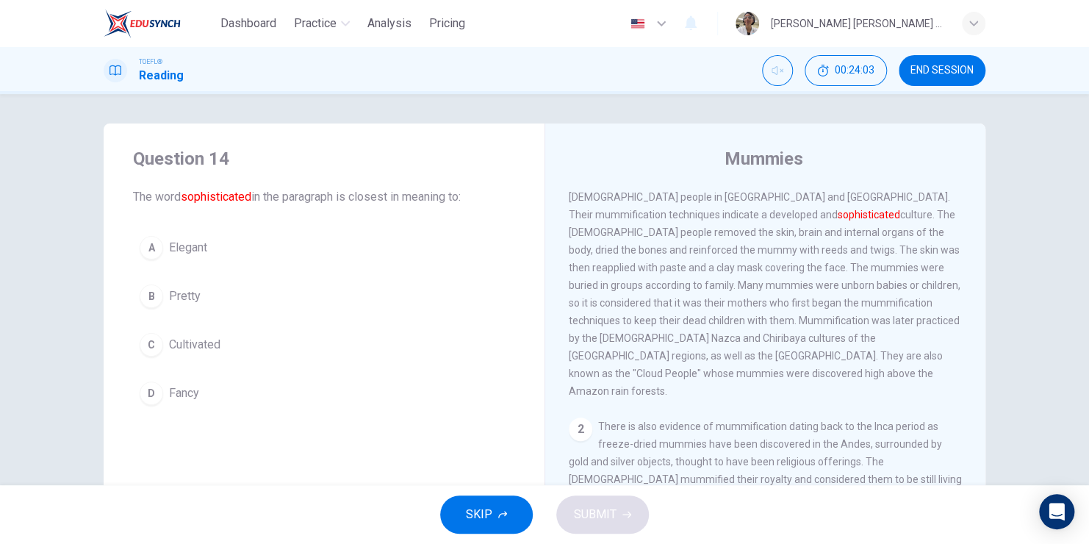
scroll to position [0, 0]
